Goal: Information Seeking & Learning: Check status

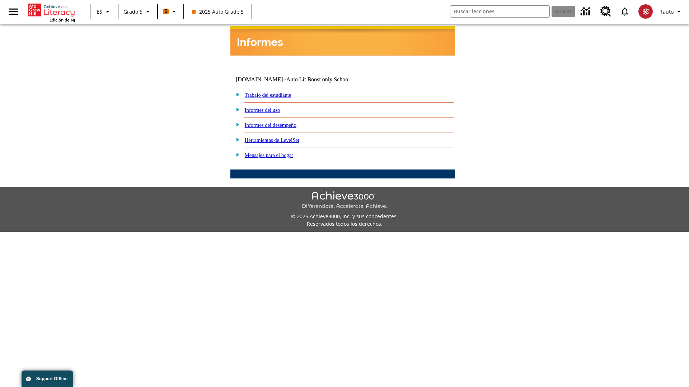
click at [280, 122] on link "Informes del desempeño" at bounding box center [271, 125] width 52 height 6
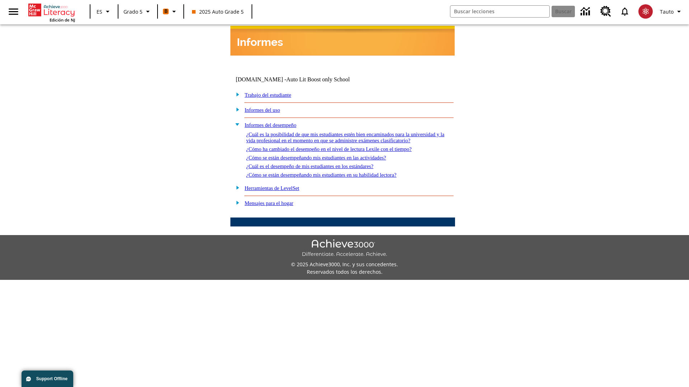
click at [341, 132] on link "¿Cuál es la posibilidad de que mis estudiantes estén bien encaminados para la u…" at bounding box center [345, 138] width 198 height 12
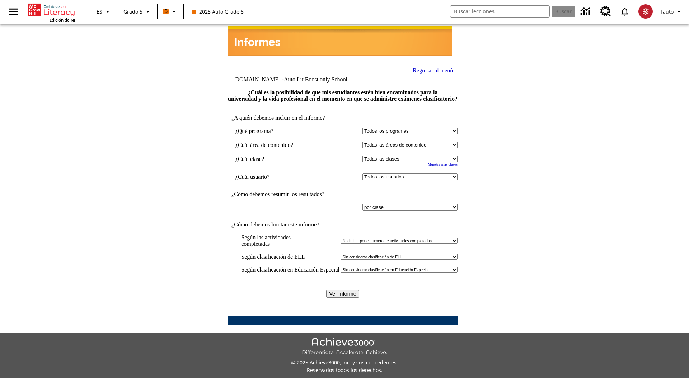
click at [408, 159] on select "Seleccionar una clase: Todas las clases 2025 Auto Grade 5 OL 2025 Auto Grade 6" at bounding box center [409, 159] width 95 height 7
select select "11133131"
click at [408, 177] on select "Todos los usuarios Cat, Sautoen Cat, Sautoes Cat, Sautoss Donotlogin, Sautoen T…" at bounding box center [409, 177] width 95 height 7
select select "21437107"
click at [343, 290] on input "Ver Informe" at bounding box center [342, 294] width 33 height 8
